Goal: Navigation & Orientation: Find specific page/section

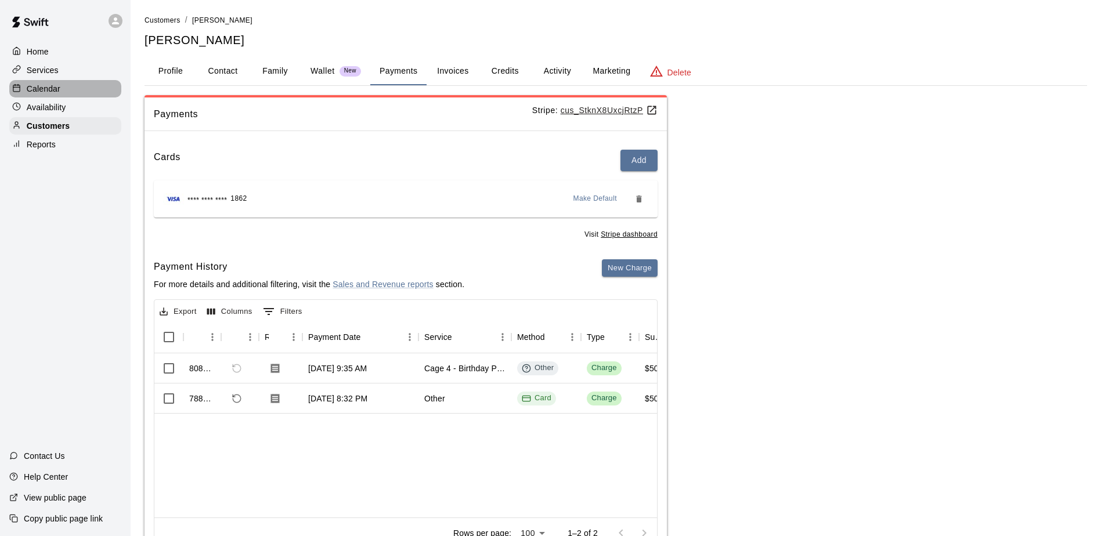
click at [40, 92] on p "Calendar" at bounding box center [44, 89] width 34 height 12
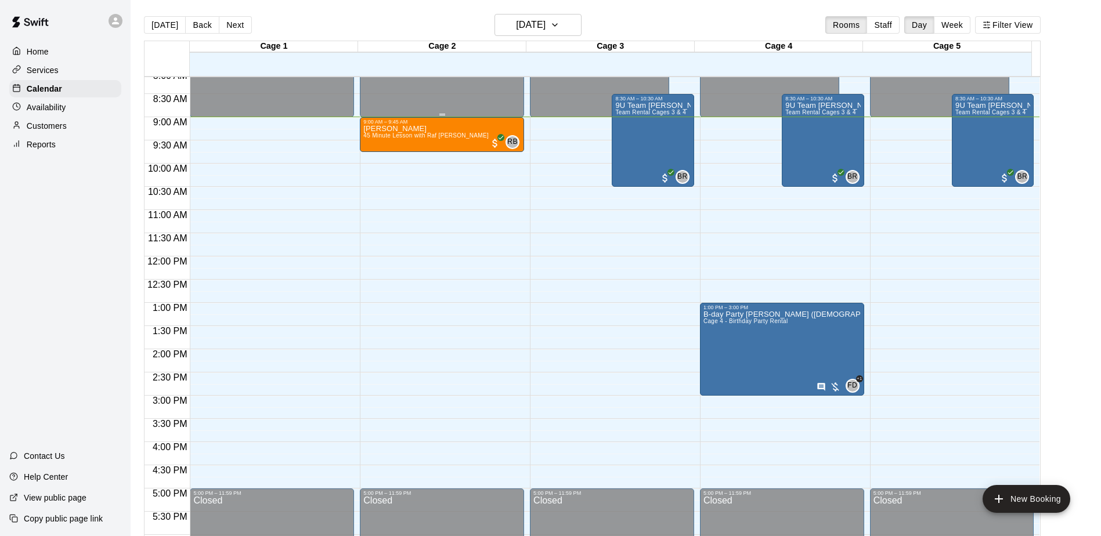
scroll to position [302, 0]
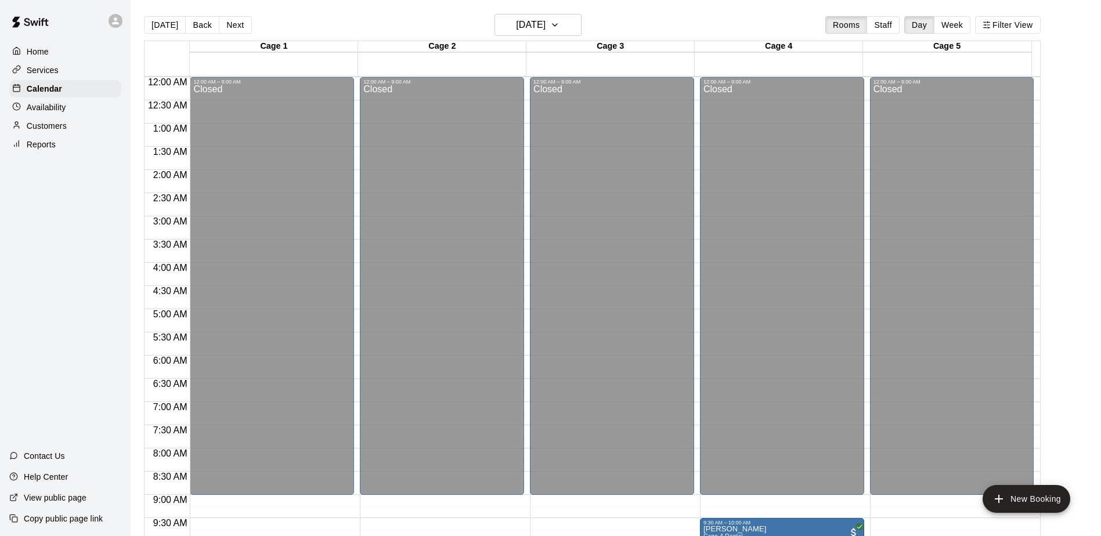
scroll to position [607, 0]
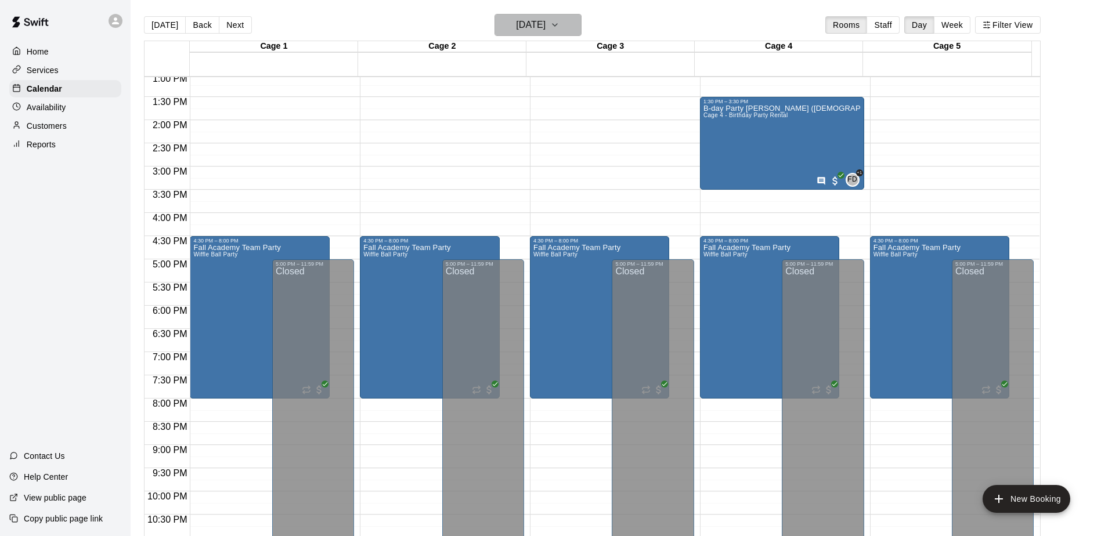
click at [553, 35] on button "[DATE]" at bounding box center [537, 25] width 87 height 22
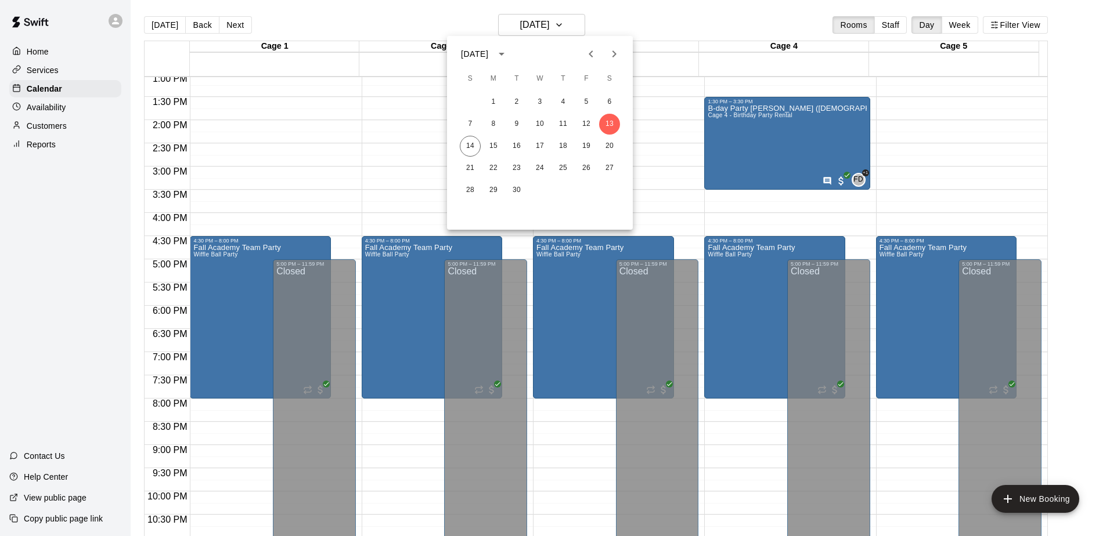
click at [557, 25] on div at bounding box center [555, 268] width 1110 height 536
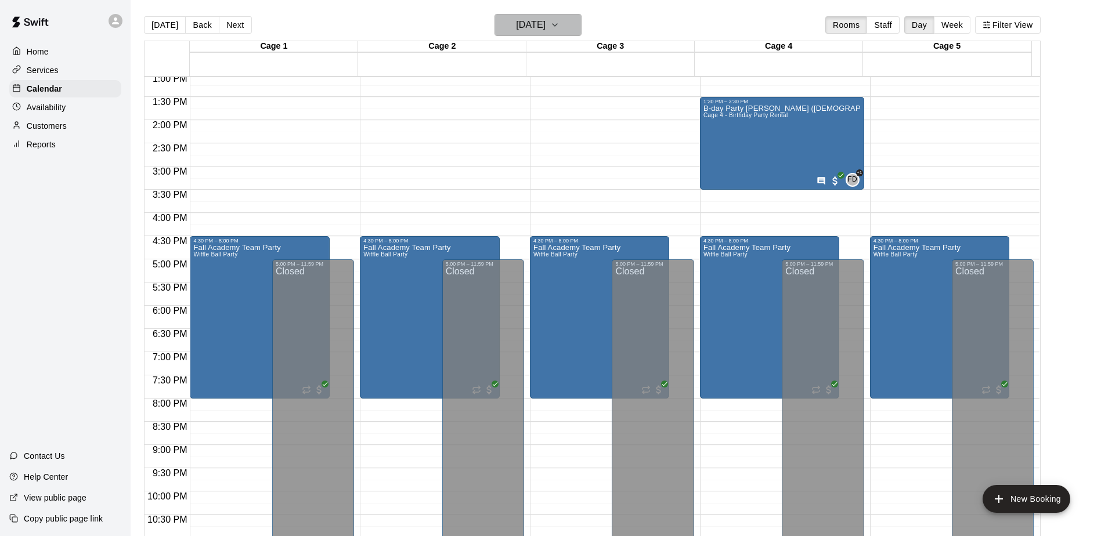
click at [546, 32] on h6 "[DATE]" at bounding box center [531, 25] width 30 height 16
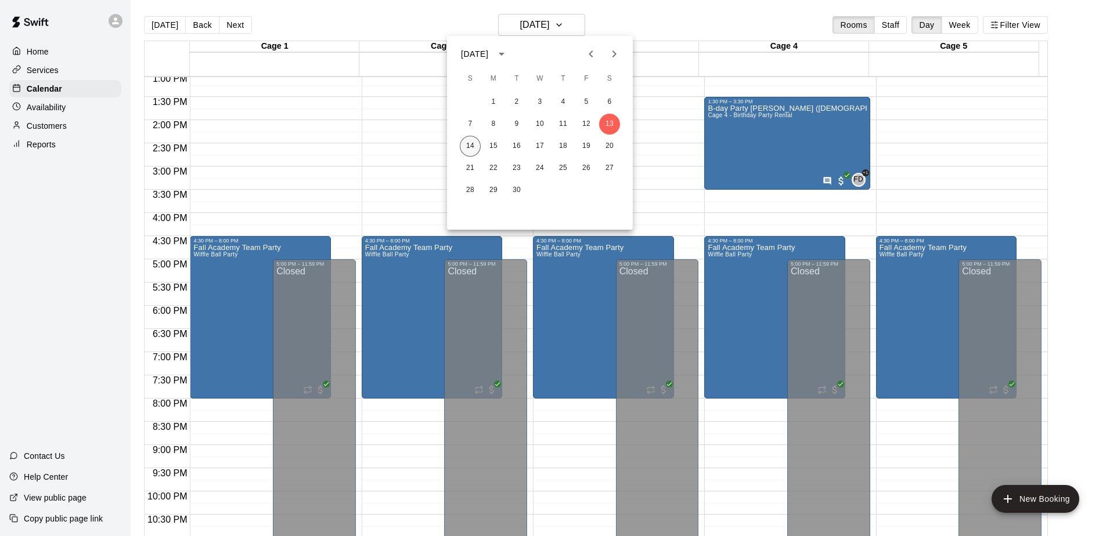
click at [471, 144] on button "14" at bounding box center [470, 146] width 21 height 21
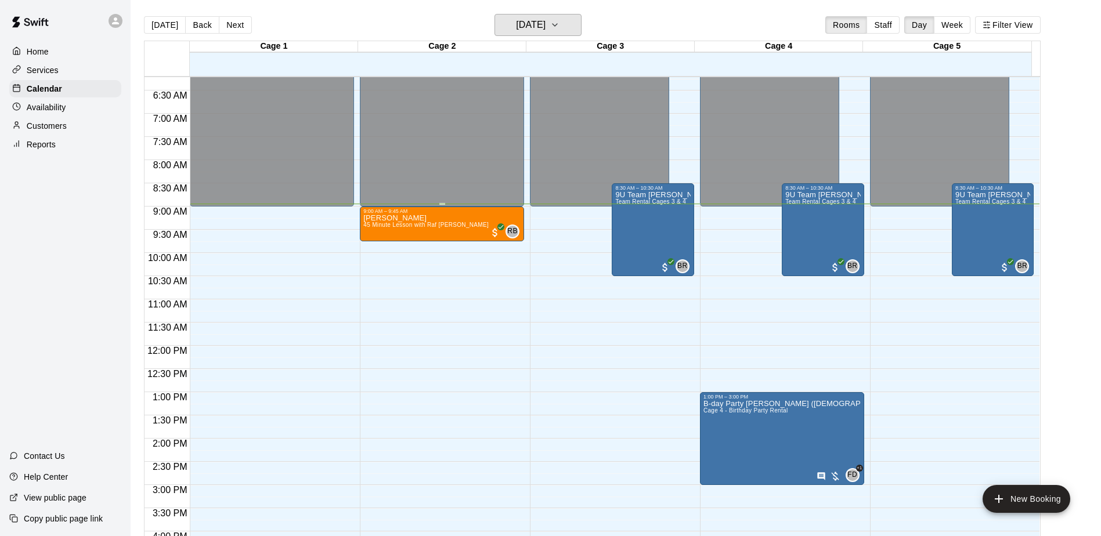
scroll to position [317, 0]
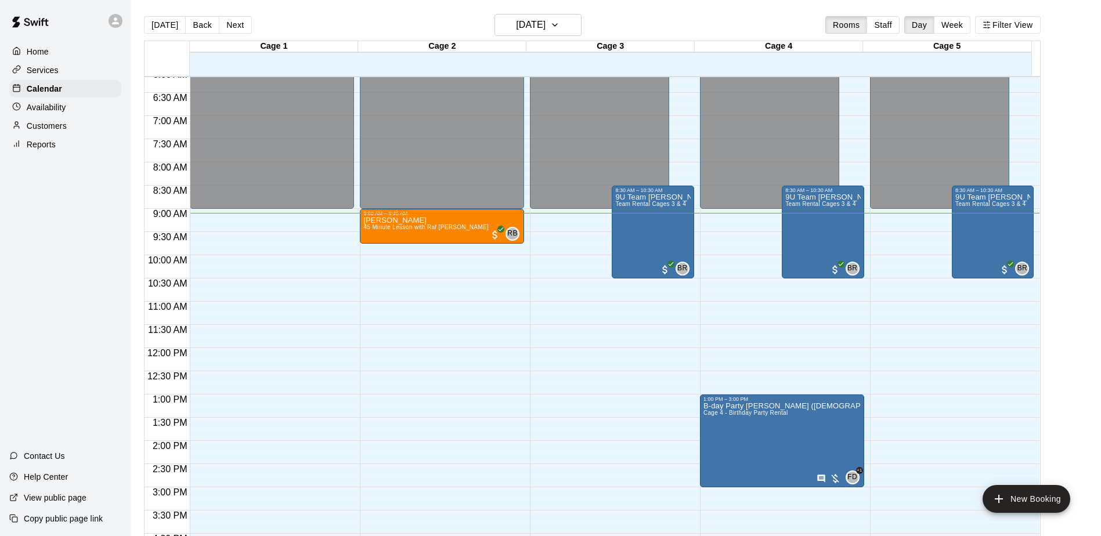
scroll to position [306, 0]
